Goal: Information Seeking & Learning: Learn about a topic

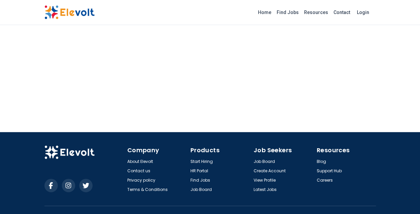
scroll to position [879, 0]
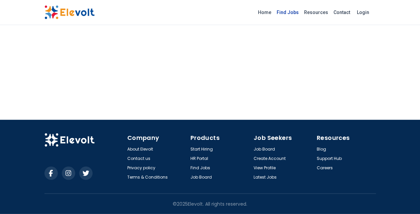
click at [294, 12] on link "Find Jobs" at bounding box center [287, 12] width 27 height 11
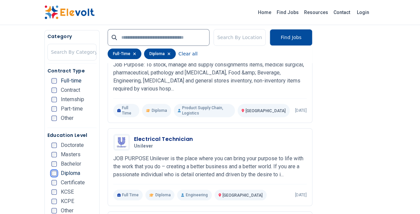
scroll to position [214, 0]
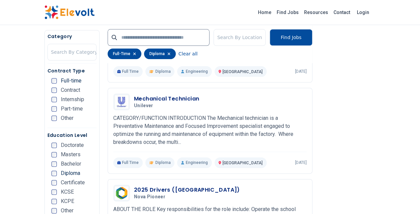
scroll to position [334, 0]
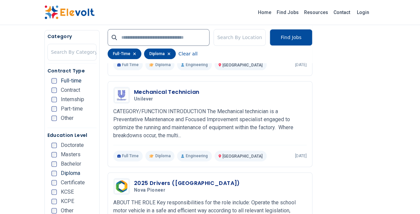
click at [88, 176] on ul "Doctorate Masters Bachelor Diploma Certificate KCSE KCPE Other" at bounding box center [73, 180] width 45 height 75
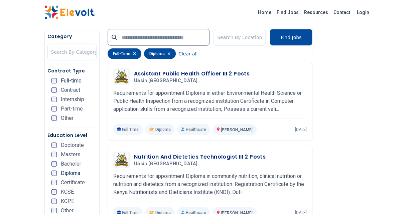
scroll to position [749, 0]
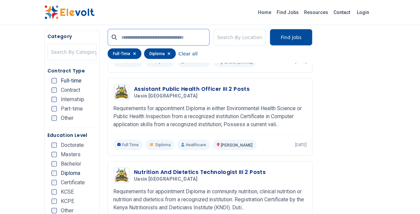
click at [153, 37] on input "text" at bounding box center [159, 37] width 102 height 17
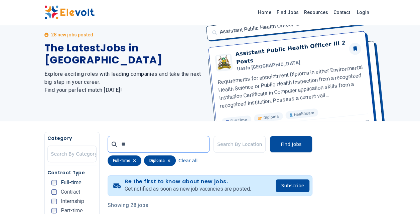
scroll to position [0, 0]
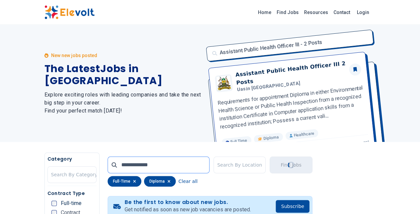
type input "**********"
click at [281, 166] on button "Find Jobs" at bounding box center [291, 165] width 43 height 17
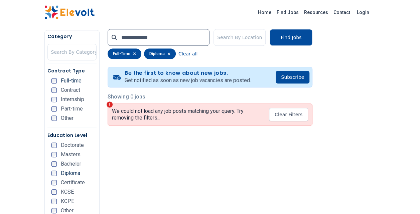
scroll to position [94, 0]
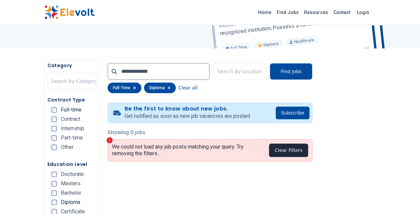
click at [280, 152] on button "Clear Filters" at bounding box center [288, 150] width 39 height 13
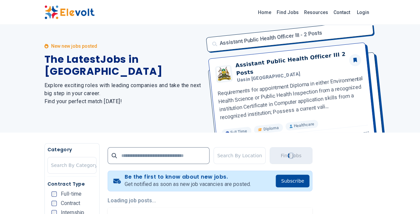
scroll to position [0, 0]
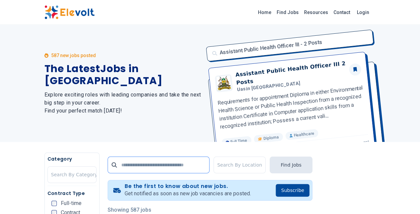
click at [167, 163] on input "text" at bounding box center [159, 165] width 102 height 17
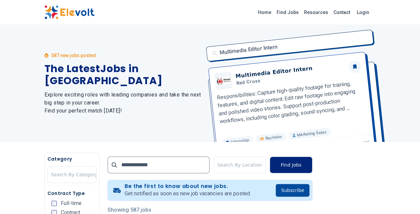
click at [288, 162] on button "Find Jobs" at bounding box center [291, 165] width 43 height 17
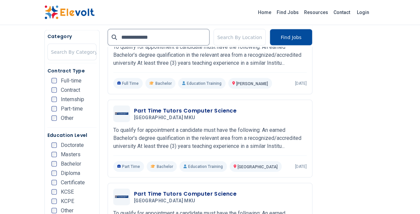
scroll to position [709, 0]
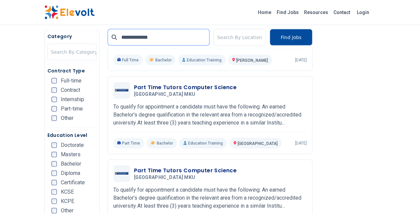
click at [174, 40] on input "**********" at bounding box center [159, 37] width 102 height 17
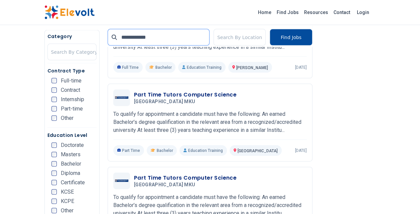
scroll to position [268, 0]
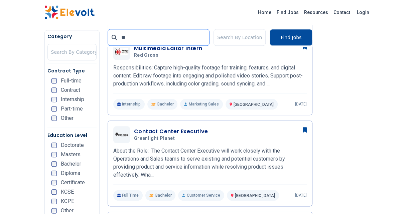
type input "*"
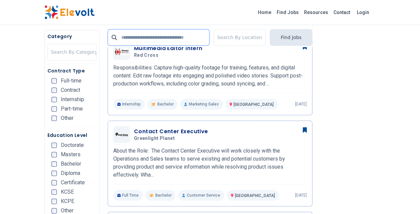
scroll to position [0, 0]
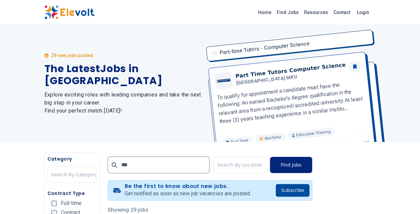
click at [296, 166] on button "Find Jobs" at bounding box center [291, 165] width 43 height 17
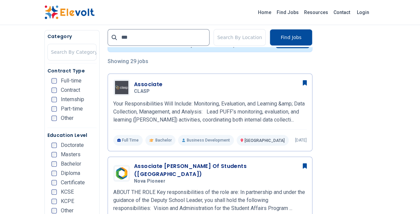
scroll to position [134, 0]
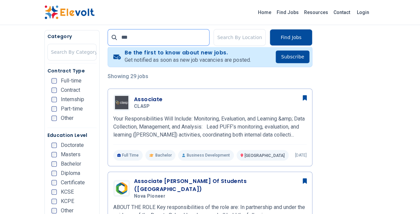
click at [162, 37] on input "***" at bounding box center [159, 37] width 102 height 17
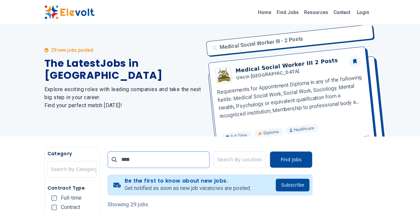
scroll to position [0, 0]
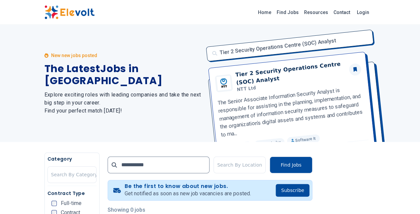
click at [133, 124] on div "New new jobs posted The Latest Jobs in [GEOGRAPHIC_DATA] Explore exciting roles…" at bounding box center [123, 83] width 158 height 117
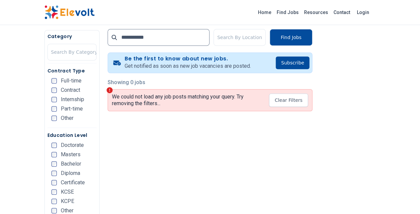
scroll to position [147, 0]
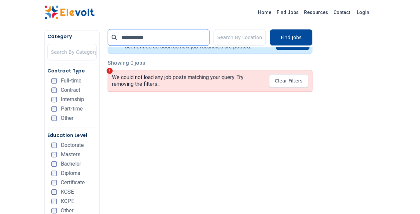
click at [162, 38] on input "**********" at bounding box center [159, 37] width 102 height 17
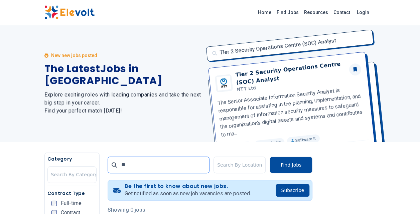
type input "*"
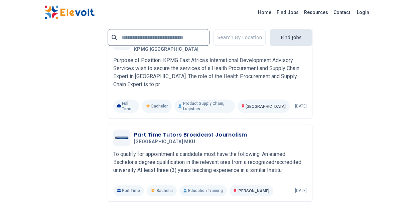
scroll to position [1524, 0]
